Goal: Complete application form

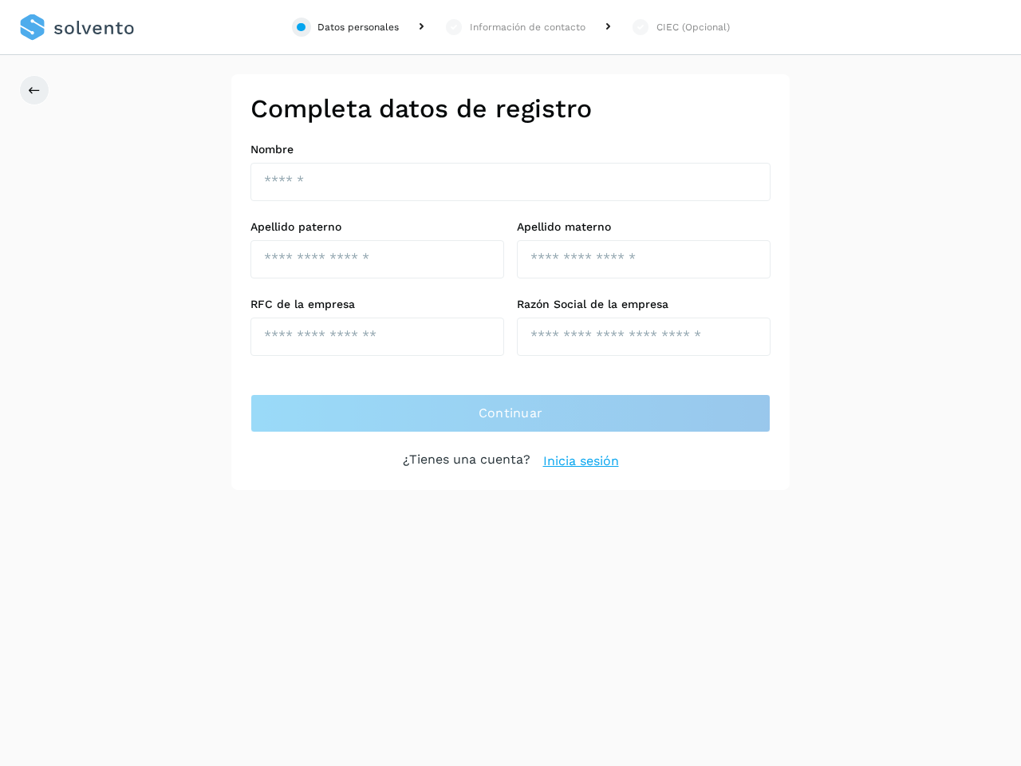
click at [345, 27] on div "Datos personales" at bounding box center [357, 27] width 81 height 14
click at [514, 27] on div "Información de contacto" at bounding box center [528, 27] width 116 height 14
click at [679, 27] on div "CIEC (Opcional)" at bounding box center [692, 27] width 73 height 14
click at [34, 90] on icon at bounding box center [34, 90] width 13 height 13
